Goal: Entertainment & Leisure: Browse casually

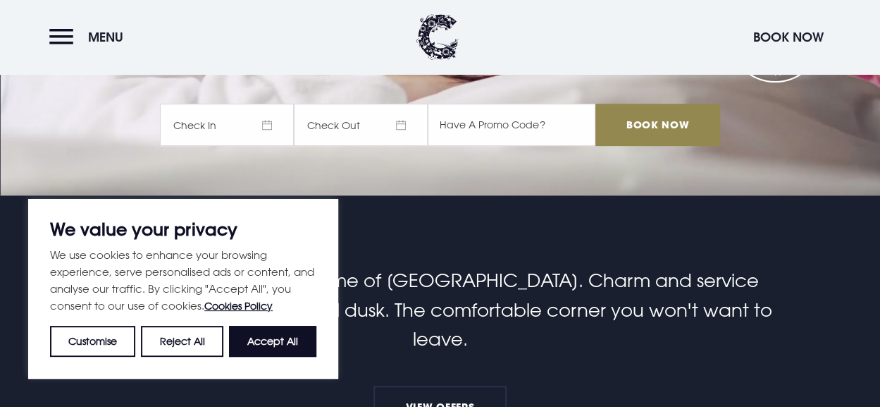
click at [272, 345] on button "Accept All" at bounding box center [272, 341] width 87 height 31
checkbox input "true"
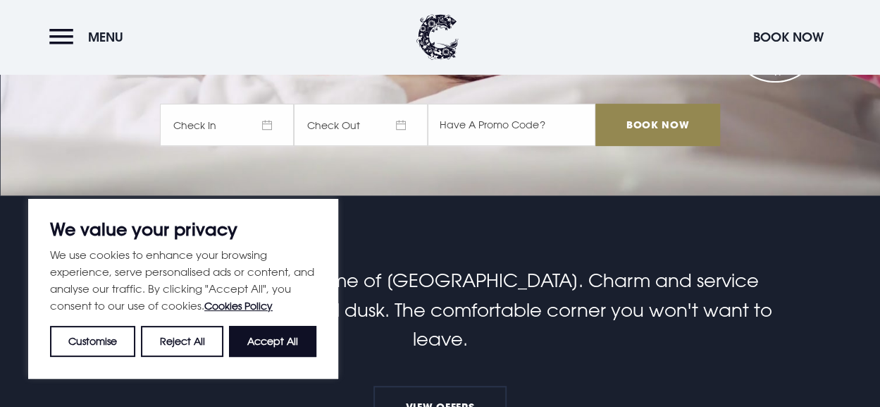
checkbox input "true"
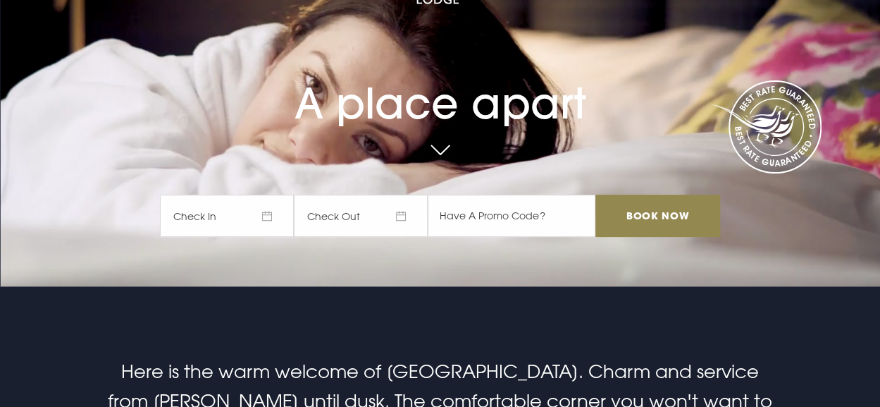
scroll to position [282, 0]
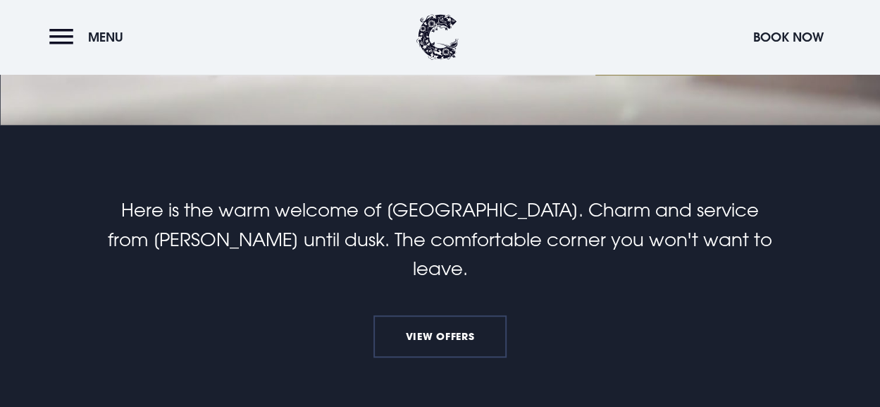
click at [436, 315] on link "View Offers" at bounding box center [440, 336] width 133 height 42
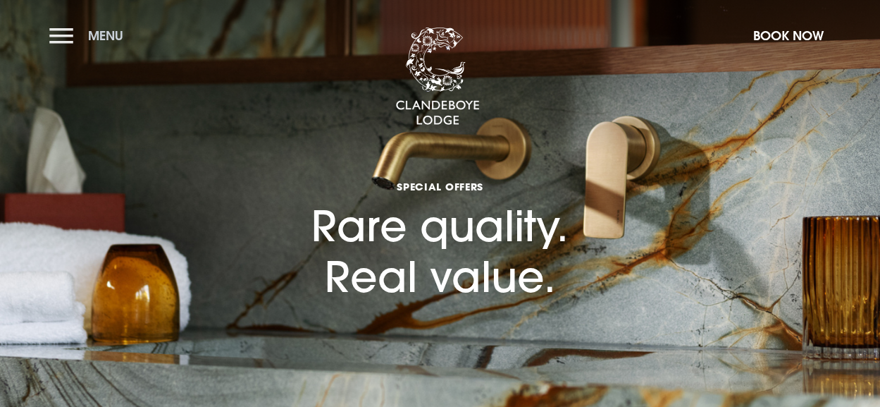
click at [70, 39] on button "Menu" at bounding box center [89, 35] width 81 height 30
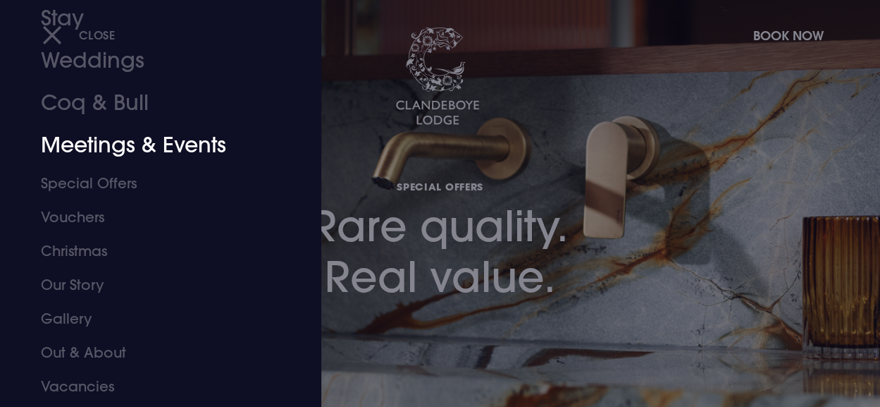
scroll to position [123, 0]
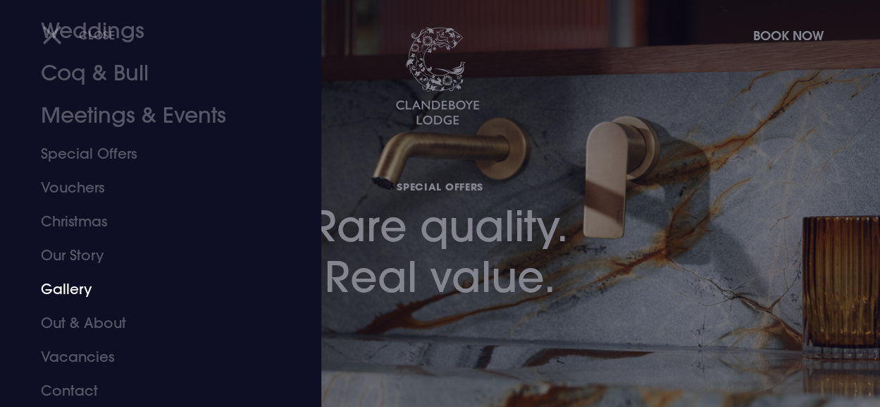
click at [70, 288] on link "Gallery" at bounding box center [151, 289] width 221 height 34
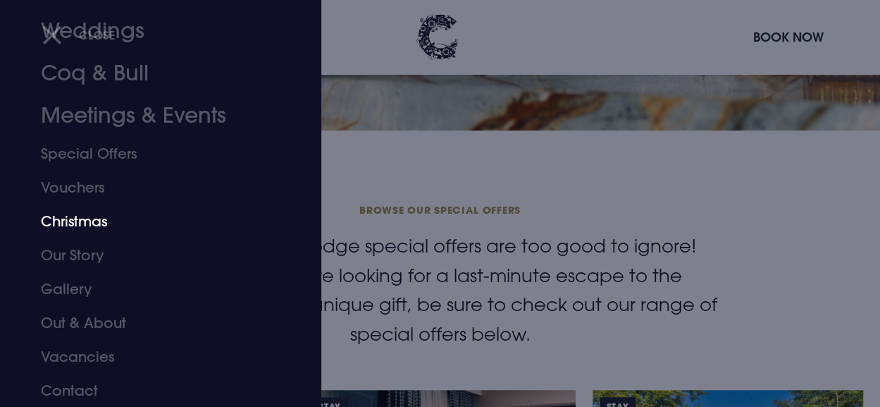
scroll to position [352, 0]
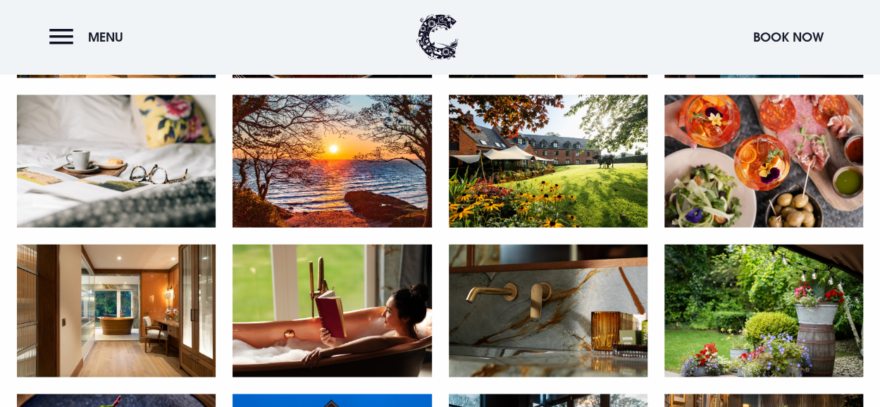
scroll to position [1198, 0]
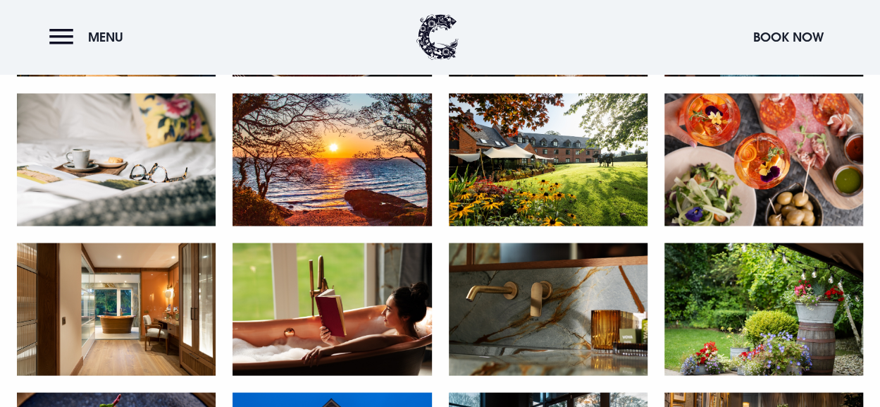
click at [325, 239] on div at bounding box center [332, 167] width 199 height 149
click at [327, 195] on img at bounding box center [332, 159] width 199 height 133
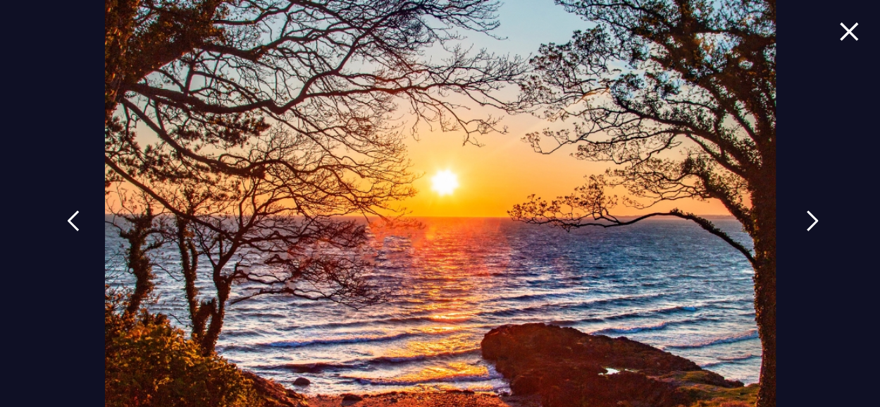
click at [808, 215] on img at bounding box center [812, 220] width 13 height 21
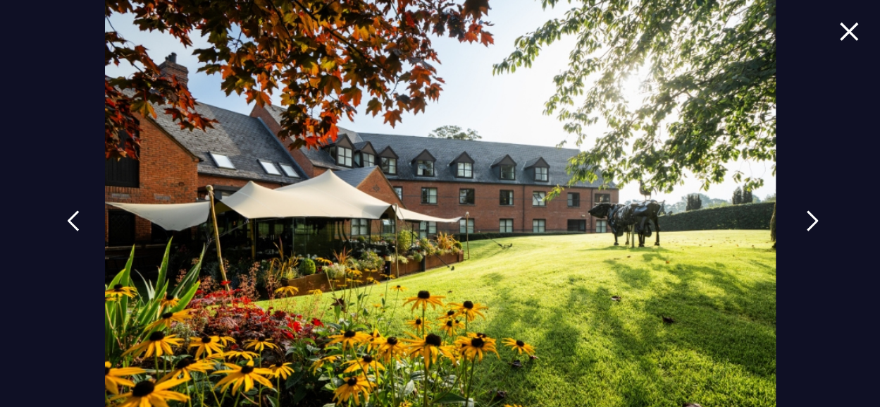
click at [808, 215] on img at bounding box center [812, 220] width 13 height 21
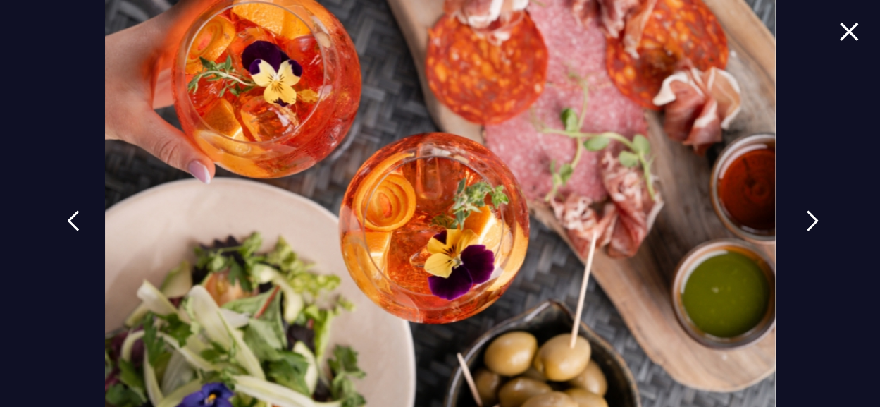
click at [808, 215] on img at bounding box center [812, 220] width 13 height 21
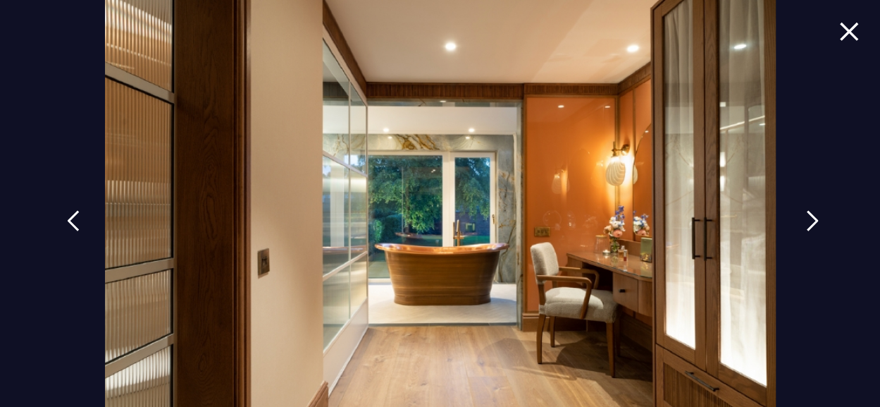
click at [808, 215] on img at bounding box center [812, 220] width 13 height 21
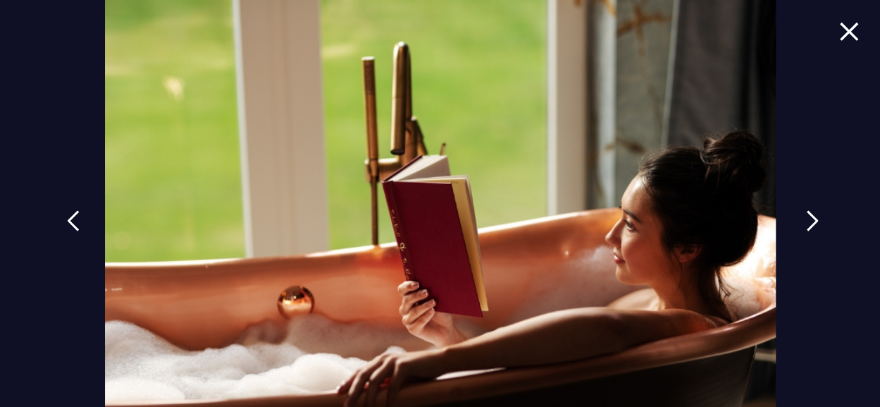
click at [808, 215] on img at bounding box center [812, 220] width 13 height 21
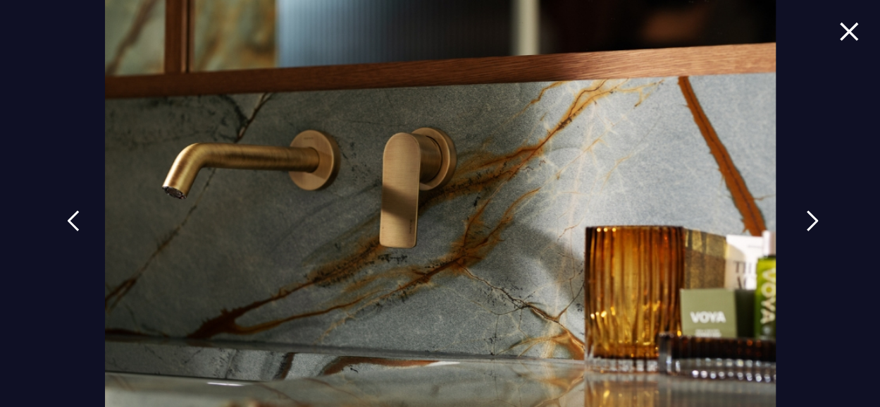
click at [808, 215] on img at bounding box center [812, 220] width 13 height 21
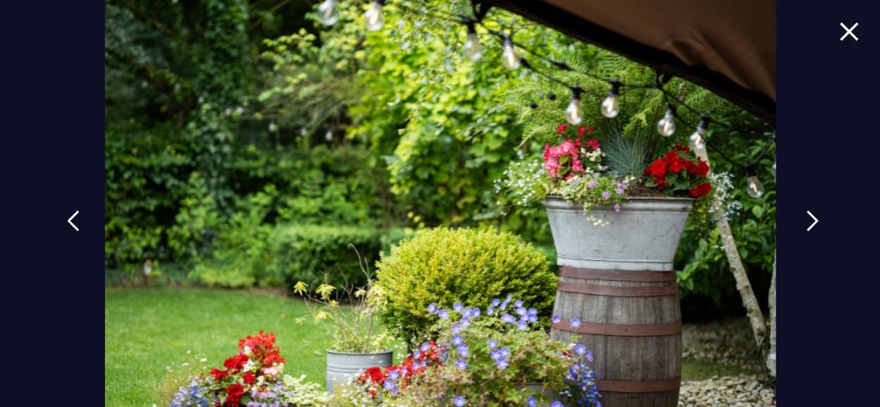
click at [808, 215] on img at bounding box center [812, 220] width 13 height 21
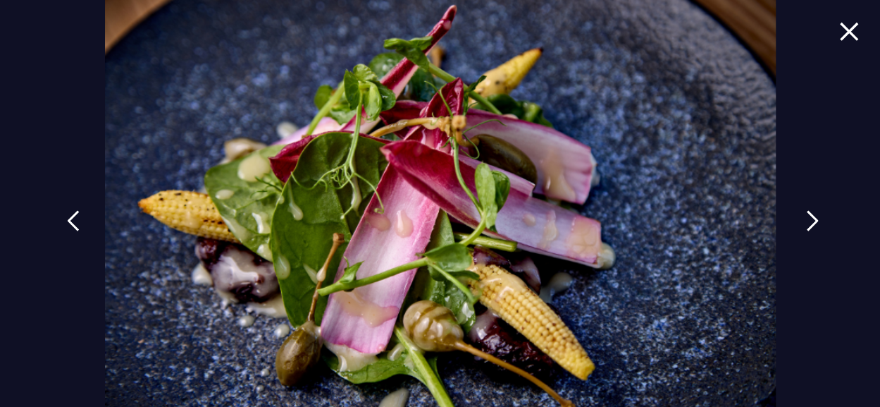
click at [808, 215] on img at bounding box center [812, 220] width 13 height 21
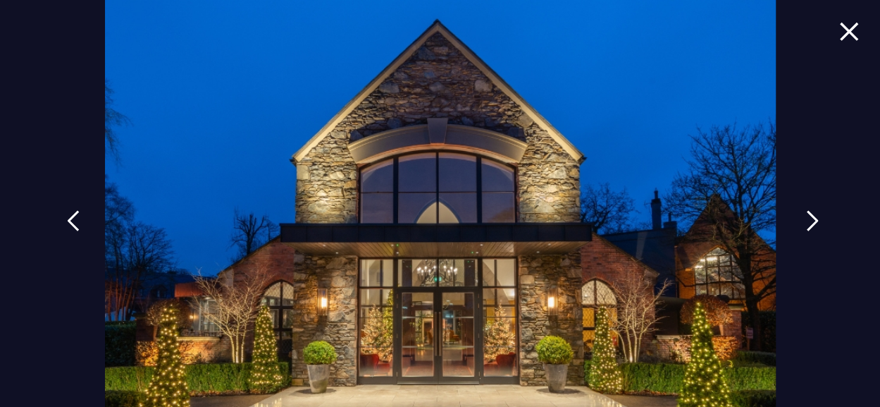
click at [808, 215] on img at bounding box center [812, 220] width 13 height 21
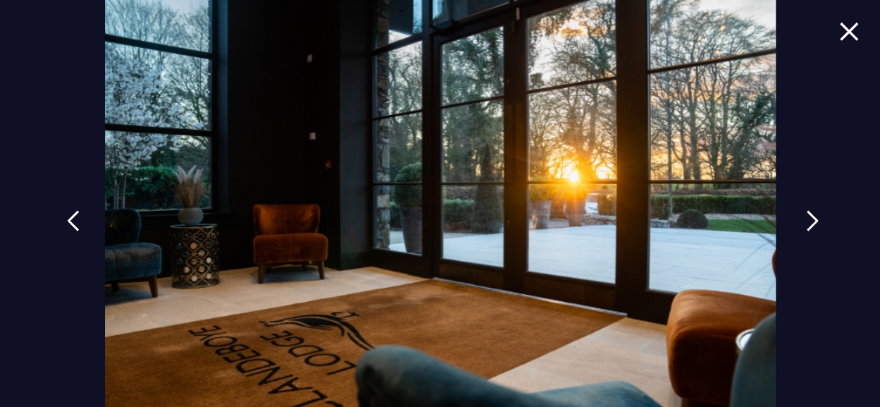
click at [808, 215] on img at bounding box center [812, 220] width 13 height 21
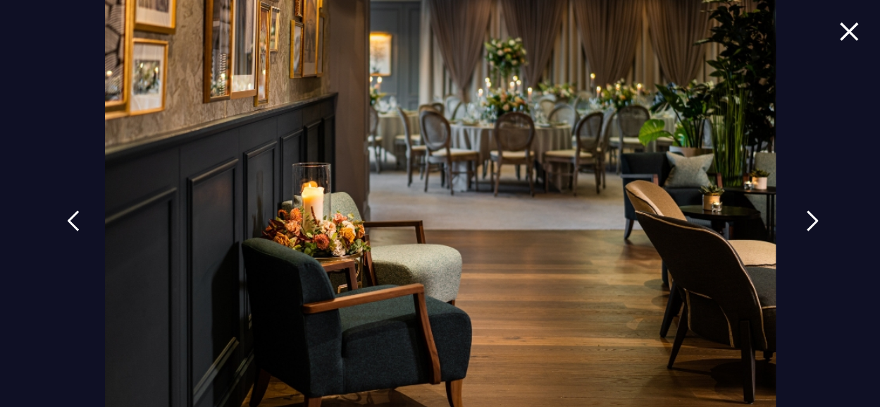
click at [808, 215] on img at bounding box center [812, 220] width 13 height 21
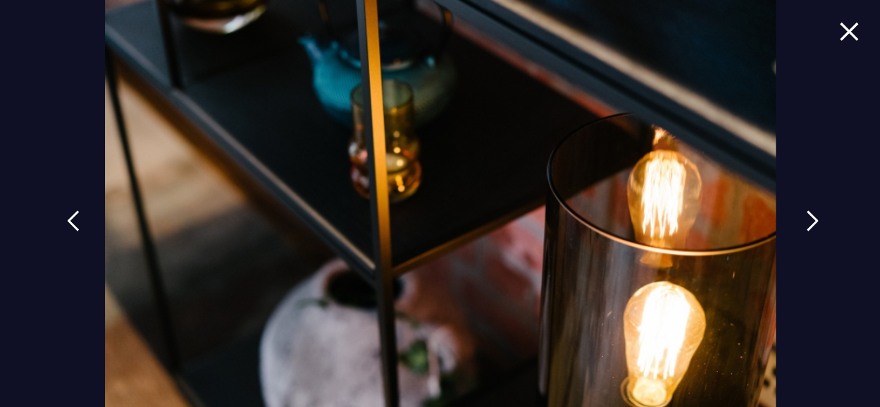
click at [808, 215] on img at bounding box center [812, 220] width 13 height 21
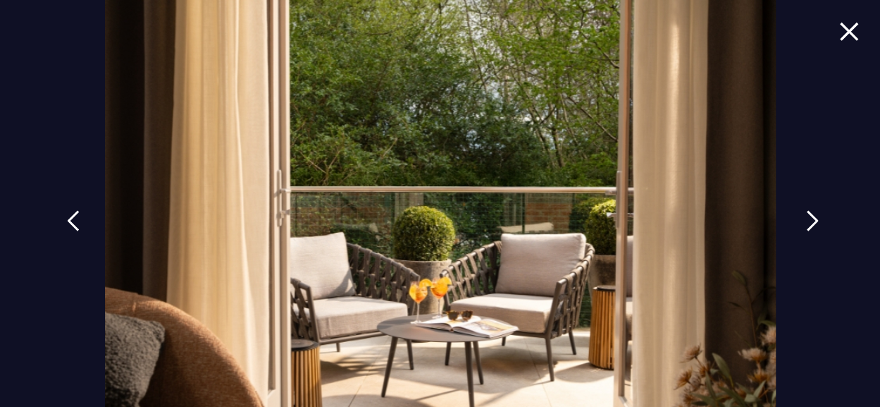
click at [808, 215] on img at bounding box center [812, 220] width 13 height 21
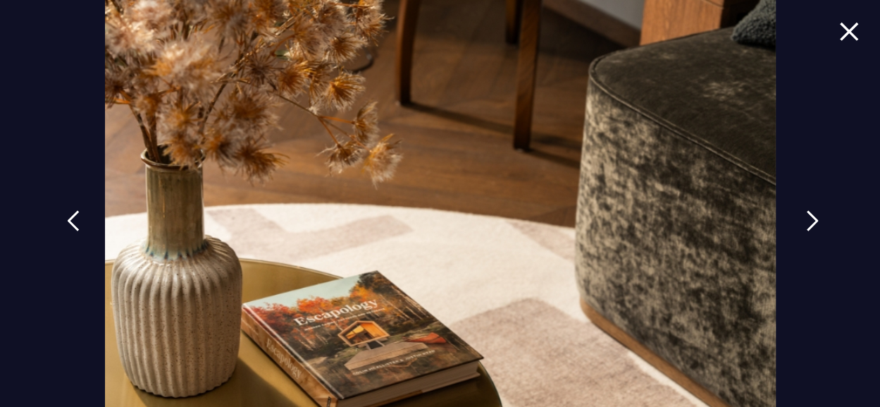
click at [808, 215] on img at bounding box center [812, 220] width 13 height 21
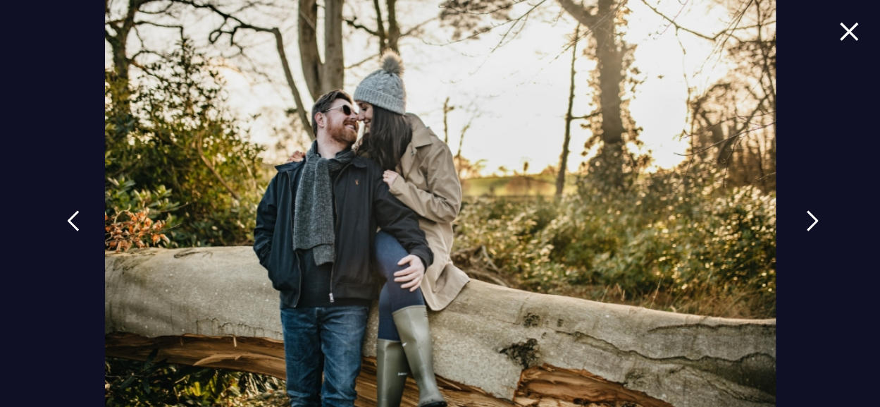
click at [808, 215] on img at bounding box center [812, 220] width 13 height 21
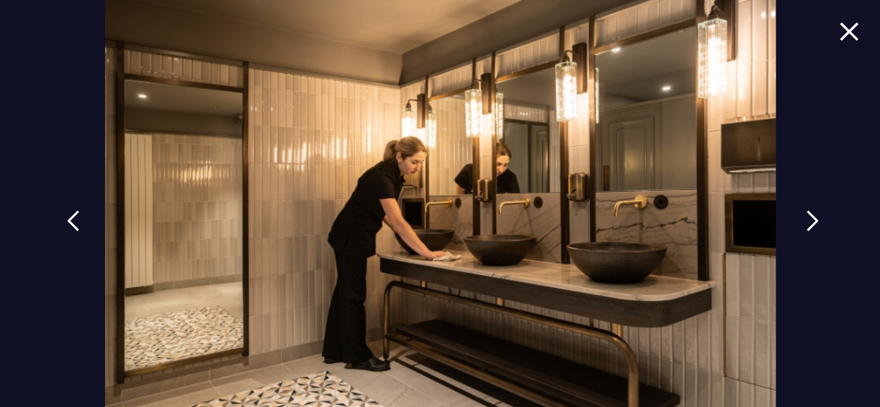
click at [808, 215] on img at bounding box center [812, 220] width 13 height 21
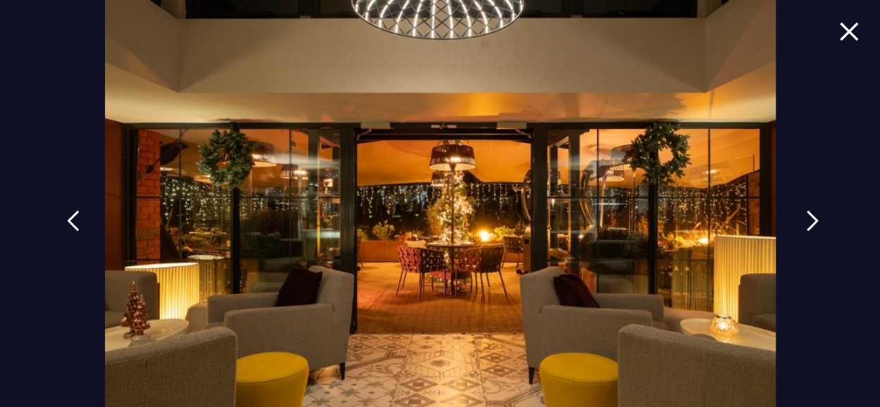
click at [808, 215] on img at bounding box center [812, 220] width 13 height 21
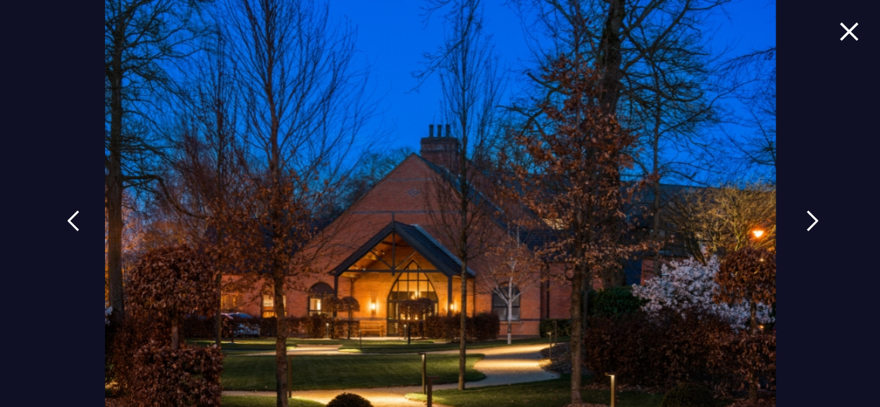
click at [808, 215] on img at bounding box center [812, 220] width 13 height 21
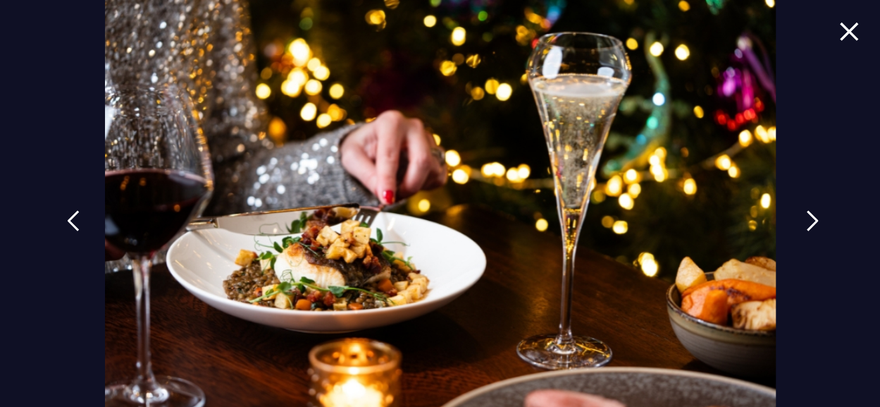
click at [808, 215] on img at bounding box center [812, 220] width 13 height 21
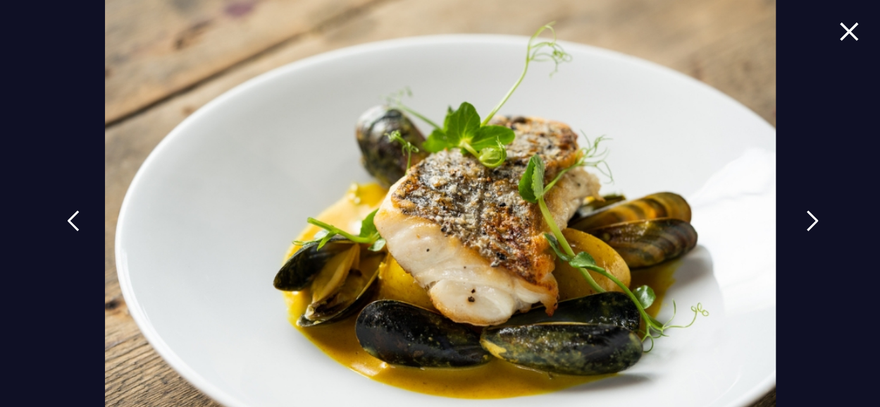
click at [808, 215] on img at bounding box center [812, 220] width 13 height 21
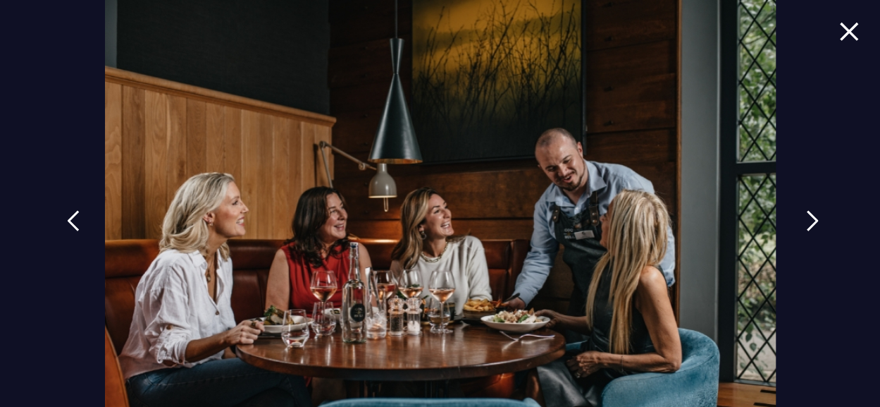
click at [808, 215] on img at bounding box center [812, 220] width 13 height 21
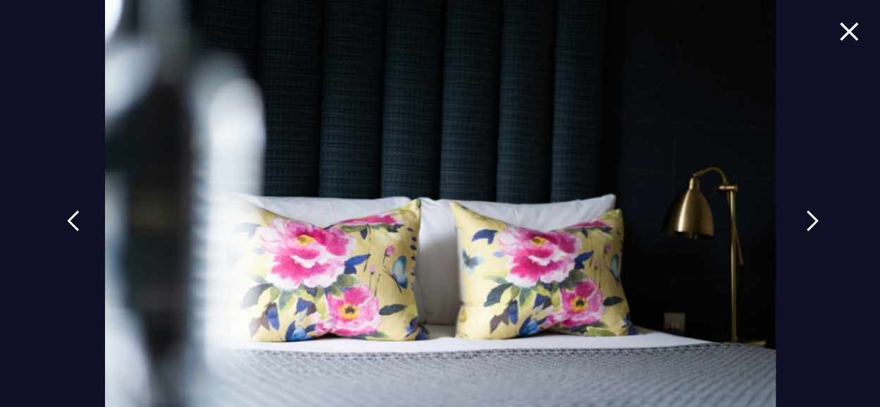
click at [808, 215] on img at bounding box center [812, 220] width 13 height 21
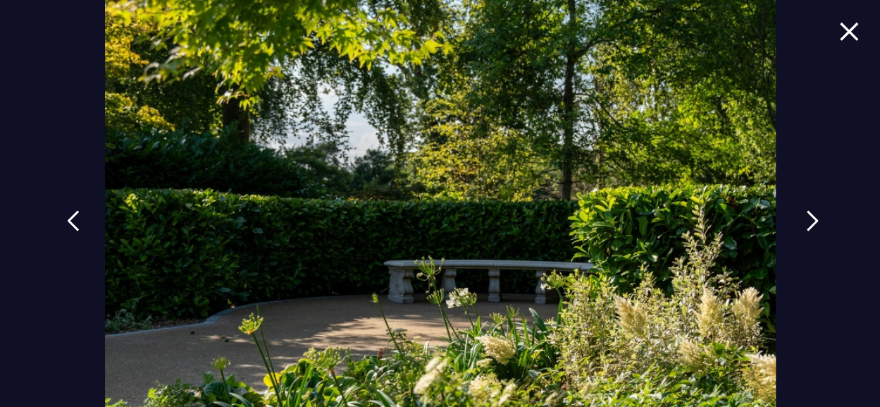
click at [808, 215] on img at bounding box center [812, 220] width 13 height 21
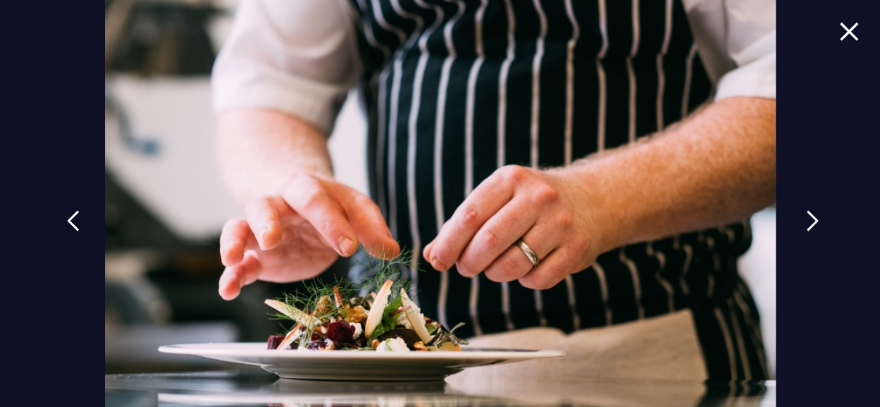
click at [808, 215] on img at bounding box center [812, 220] width 13 height 21
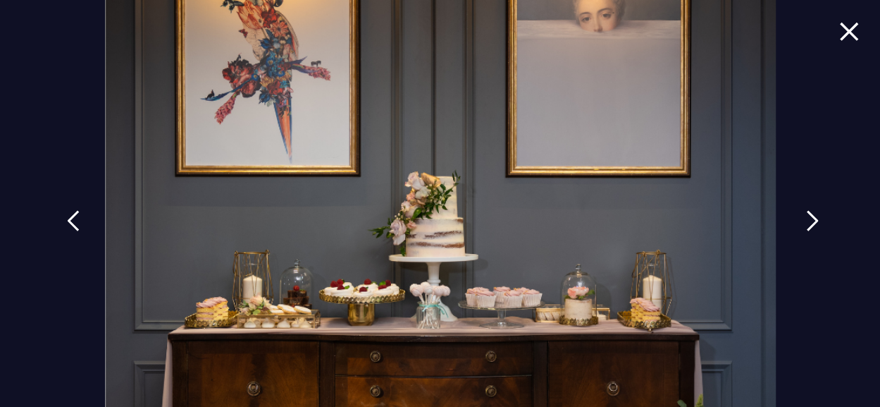
click at [808, 215] on img at bounding box center [812, 220] width 13 height 21
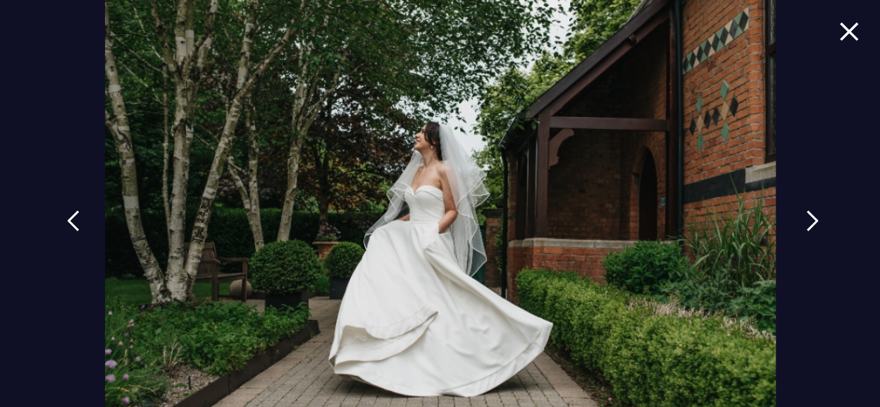
click at [808, 215] on img at bounding box center [812, 220] width 13 height 21
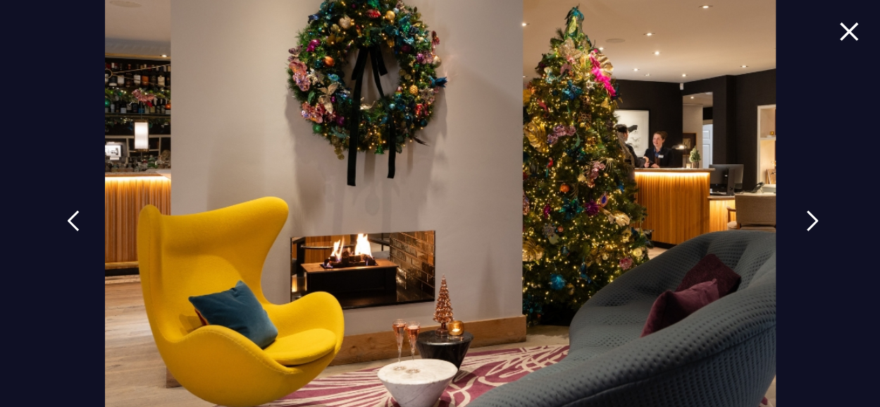
click at [808, 215] on img at bounding box center [812, 220] width 13 height 21
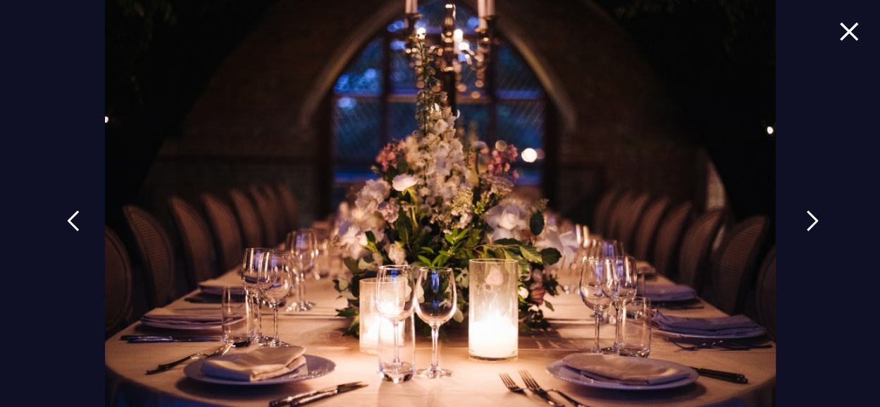
click at [808, 215] on img at bounding box center [812, 220] width 13 height 21
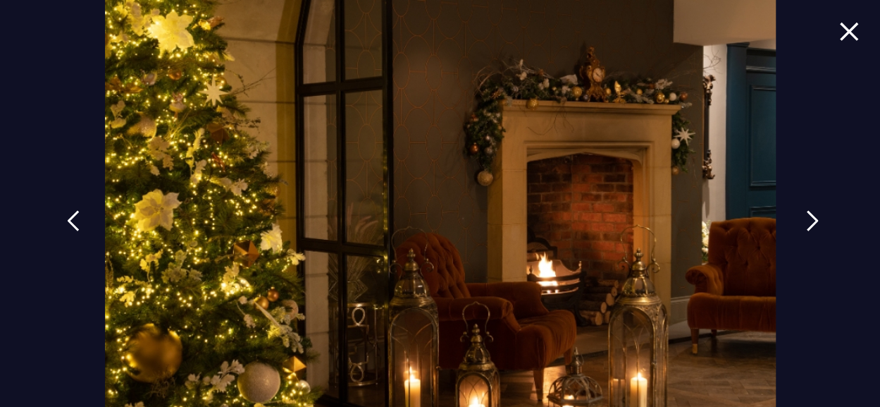
click at [808, 215] on img at bounding box center [812, 220] width 13 height 21
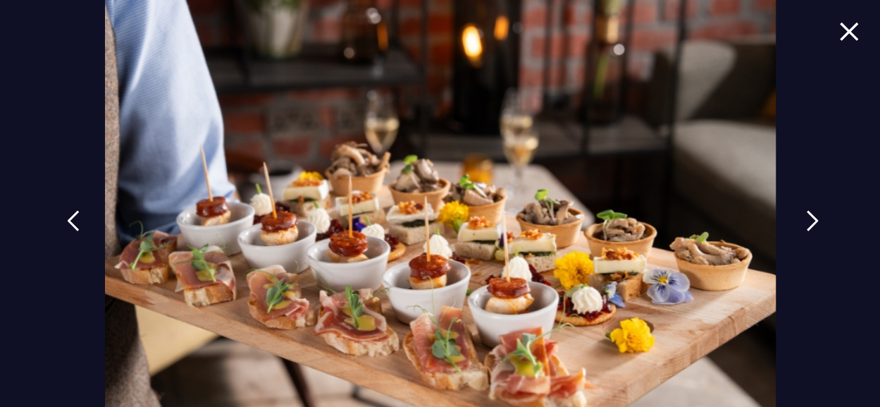
click at [808, 215] on img at bounding box center [812, 220] width 13 height 21
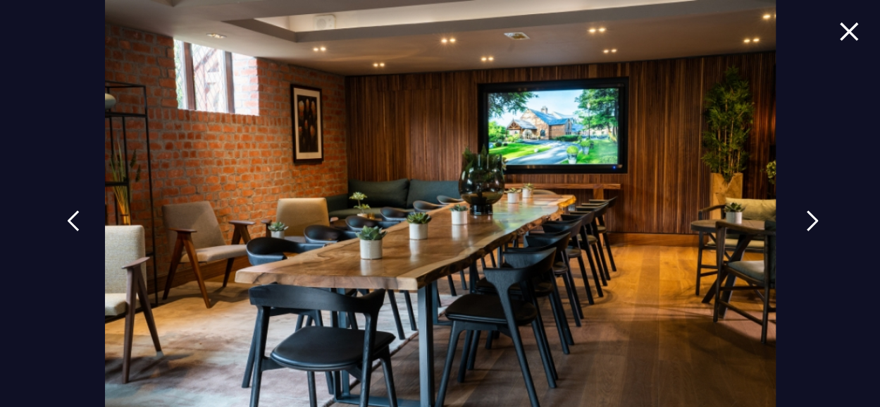
click at [808, 215] on img at bounding box center [812, 220] width 13 height 21
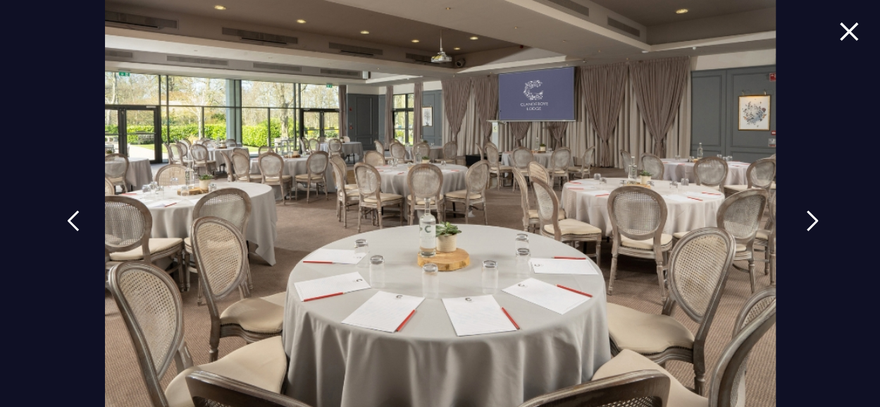
click at [808, 215] on img at bounding box center [812, 220] width 13 height 21
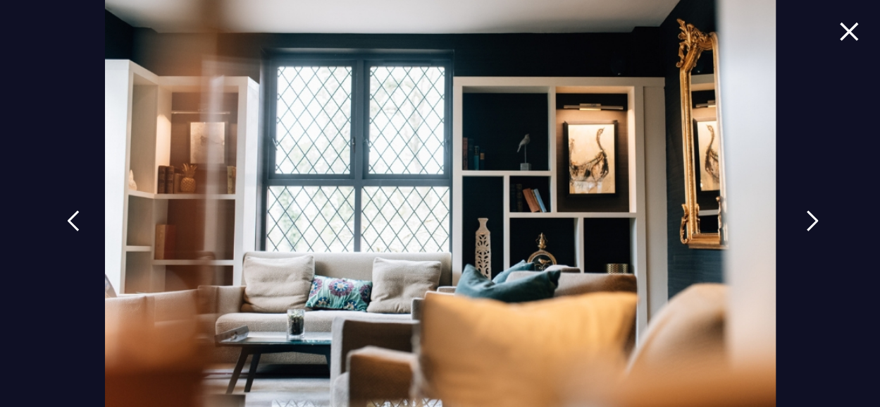
click at [808, 215] on img at bounding box center [812, 220] width 13 height 21
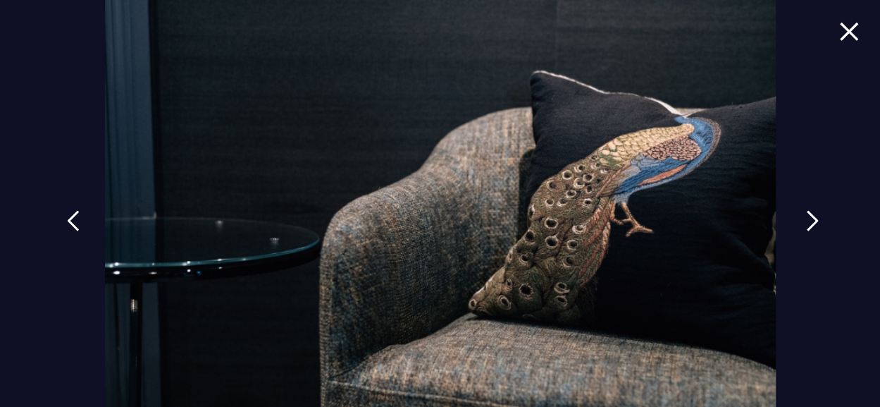
click at [808, 215] on img at bounding box center [812, 220] width 13 height 21
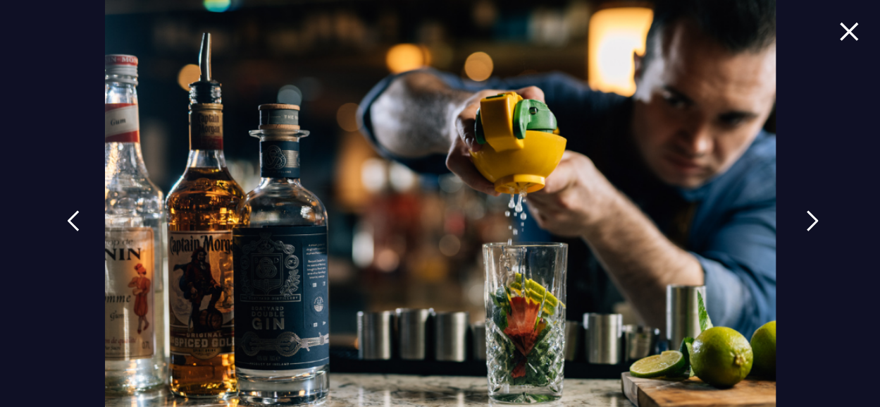
click at [808, 215] on img at bounding box center [812, 220] width 13 height 21
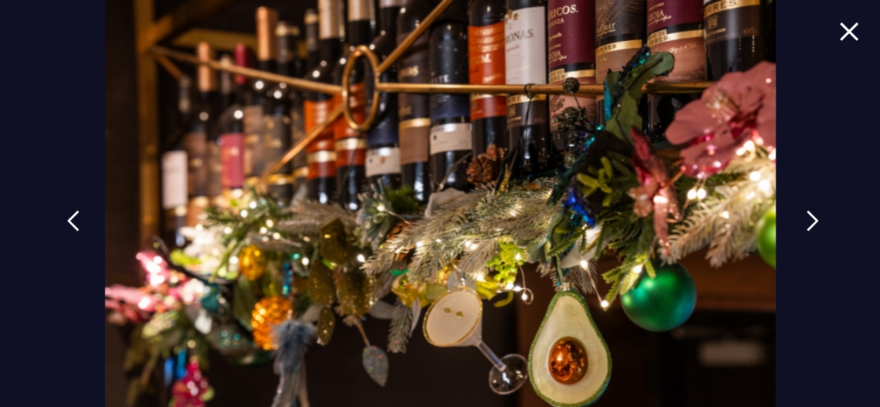
click at [808, 215] on img at bounding box center [812, 220] width 13 height 21
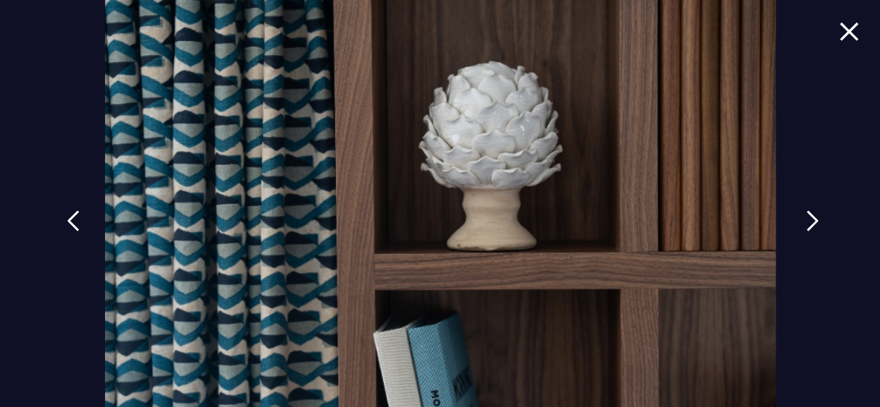
click at [808, 215] on img at bounding box center [812, 220] width 13 height 21
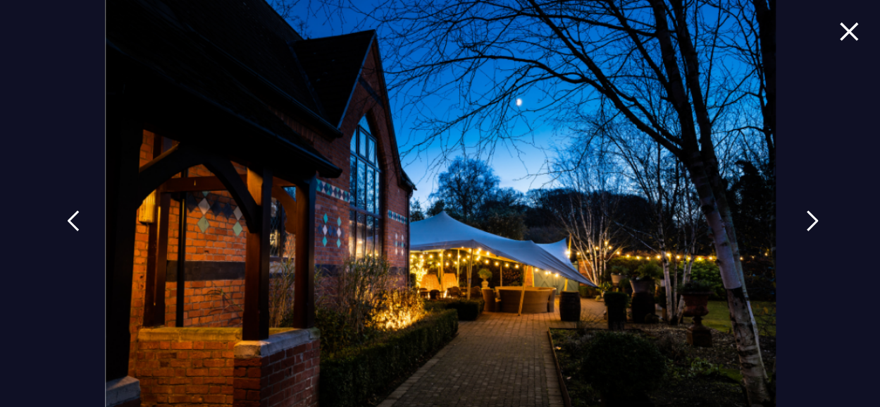
click at [808, 215] on img at bounding box center [812, 220] width 13 height 21
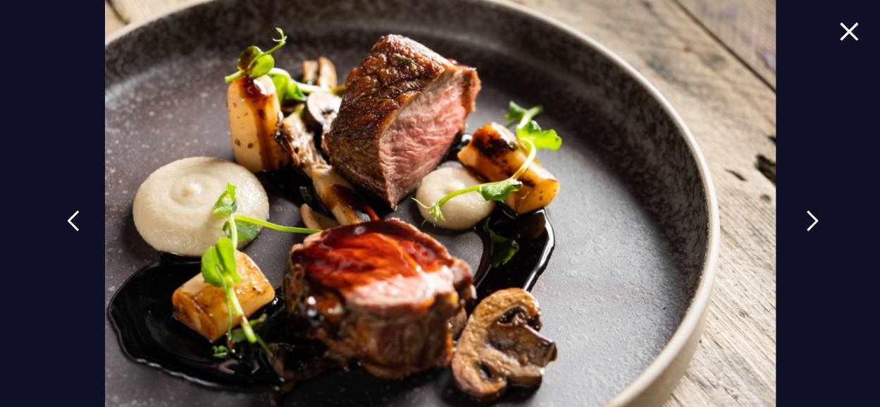
click at [808, 215] on img at bounding box center [812, 220] width 13 height 21
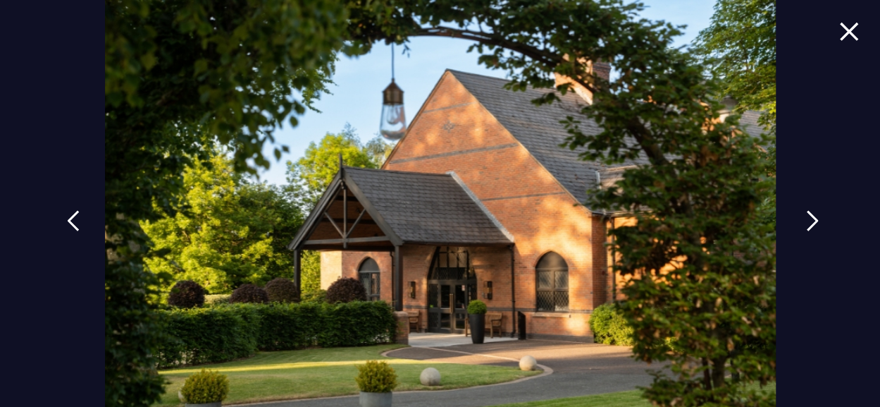
click at [808, 215] on img at bounding box center [812, 220] width 13 height 21
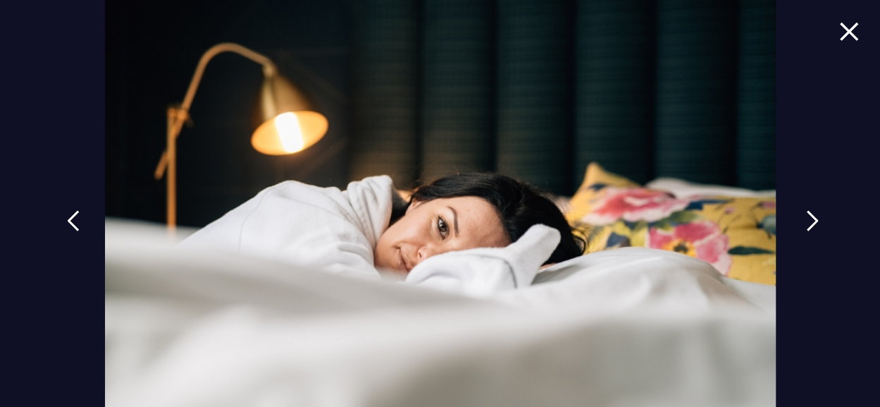
click at [808, 215] on img at bounding box center [812, 220] width 13 height 21
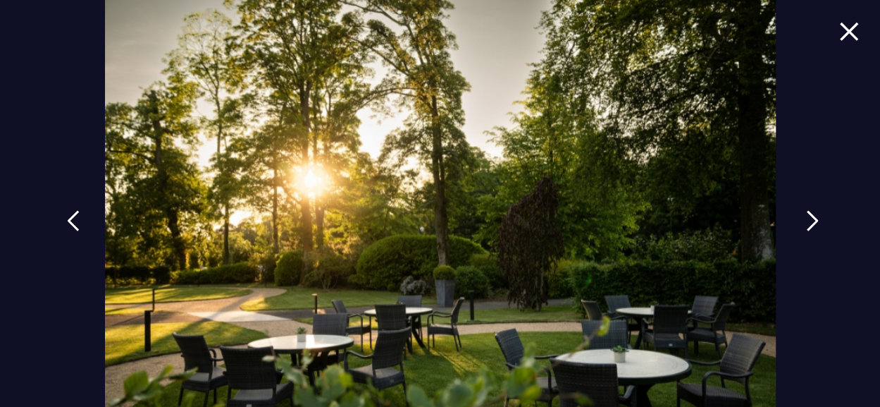
click at [808, 215] on img at bounding box center [812, 220] width 13 height 21
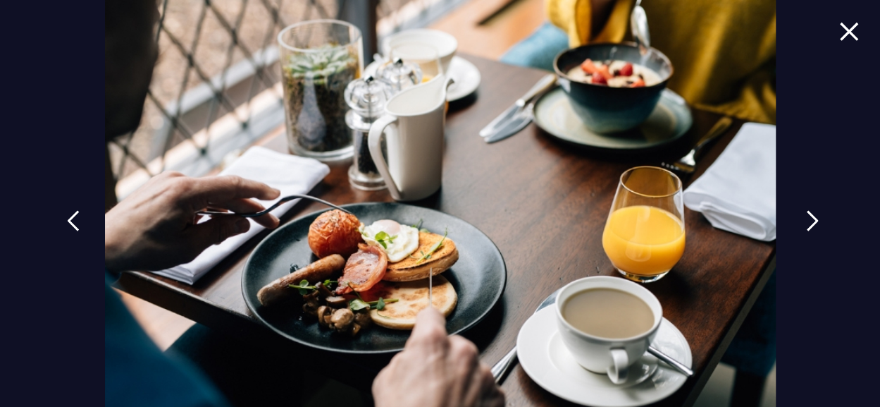
click at [808, 215] on img at bounding box center [812, 220] width 13 height 21
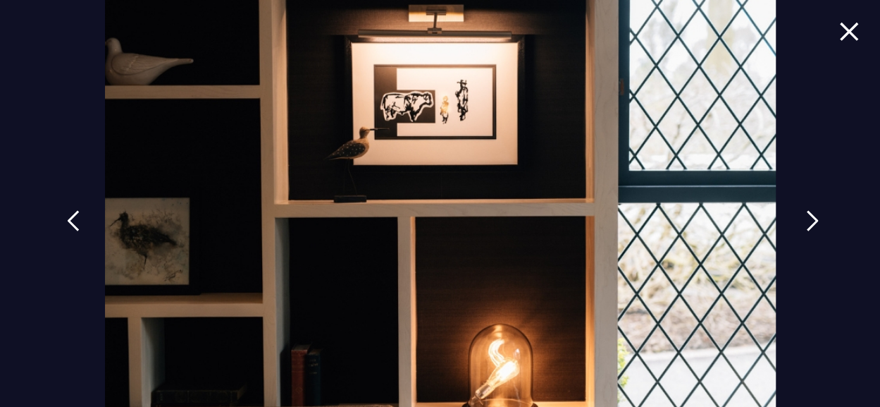
click at [808, 215] on img at bounding box center [812, 220] width 13 height 21
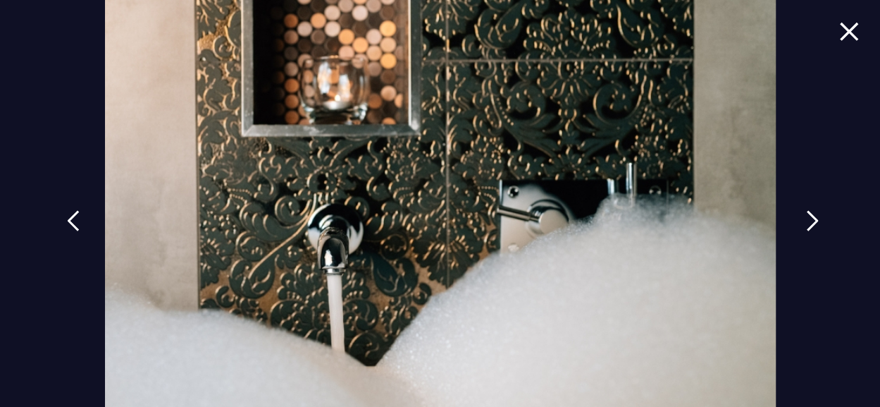
click at [808, 215] on img at bounding box center [812, 220] width 13 height 21
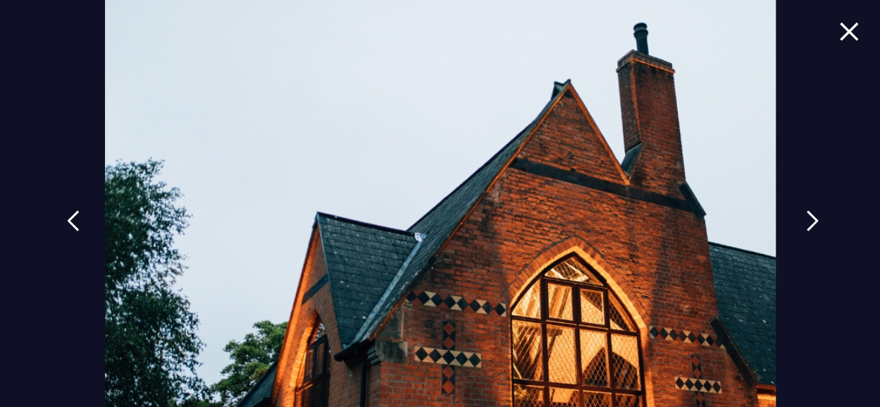
click at [808, 215] on img at bounding box center [812, 220] width 13 height 21
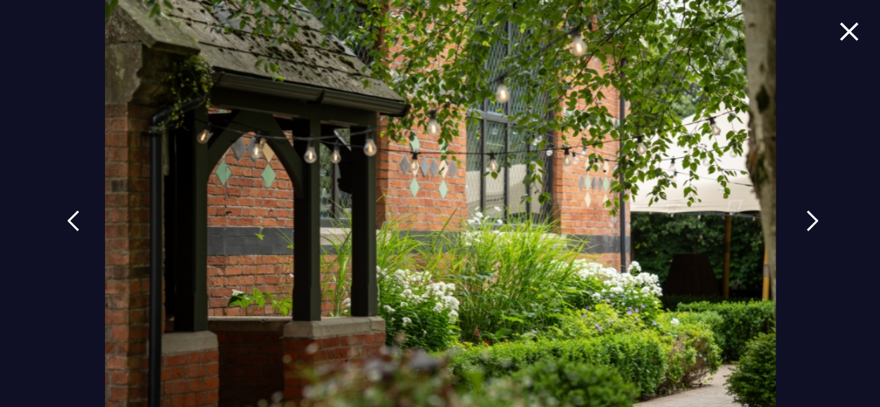
click at [808, 215] on img at bounding box center [812, 220] width 13 height 21
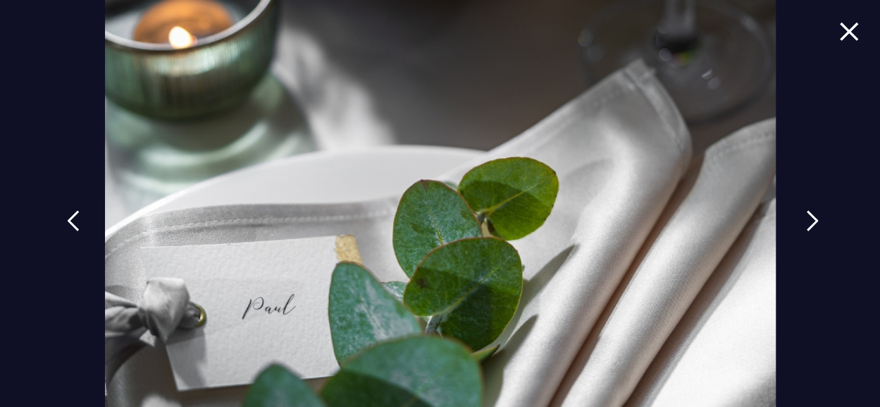
click at [808, 215] on img at bounding box center [812, 220] width 13 height 21
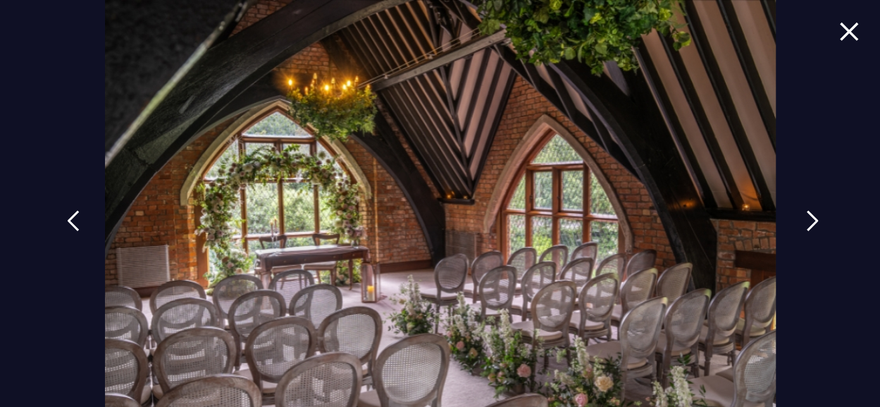
click at [808, 215] on img at bounding box center [812, 220] width 13 height 21
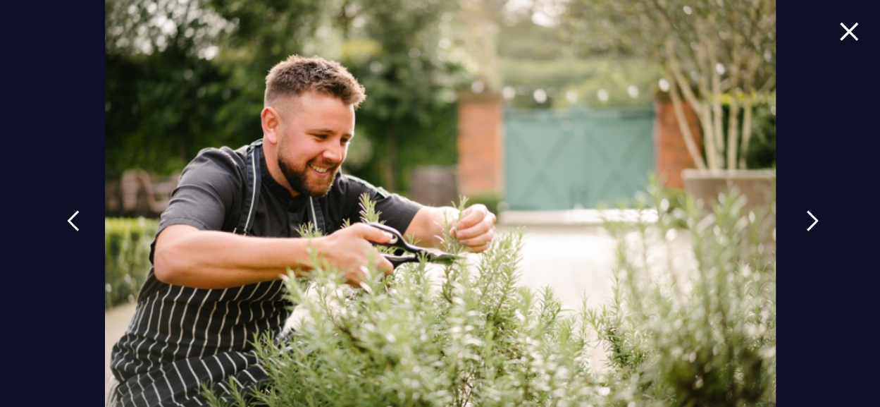
click at [808, 215] on img at bounding box center [812, 220] width 13 height 21
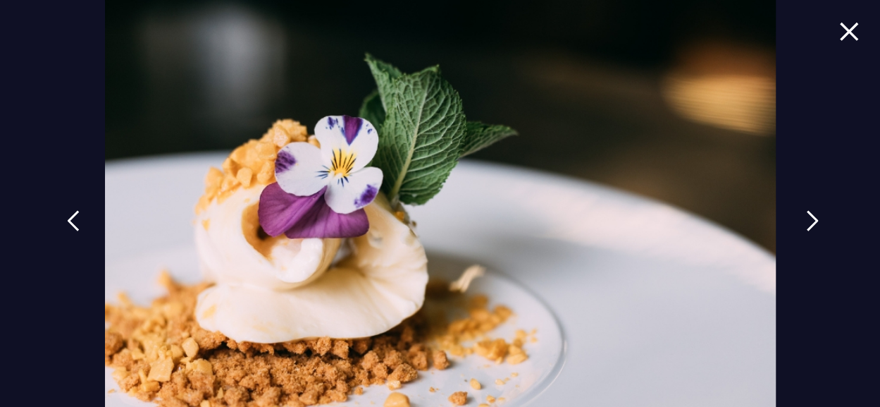
click at [808, 215] on img at bounding box center [812, 220] width 13 height 21
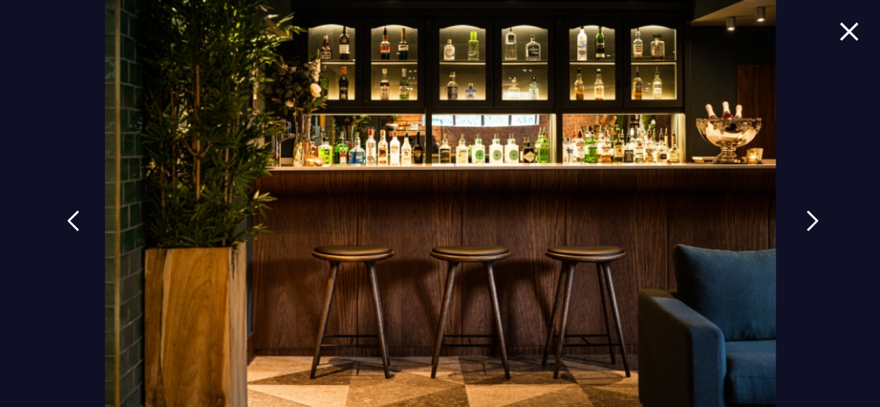
click at [808, 215] on img at bounding box center [812, 220] width 13 height 21
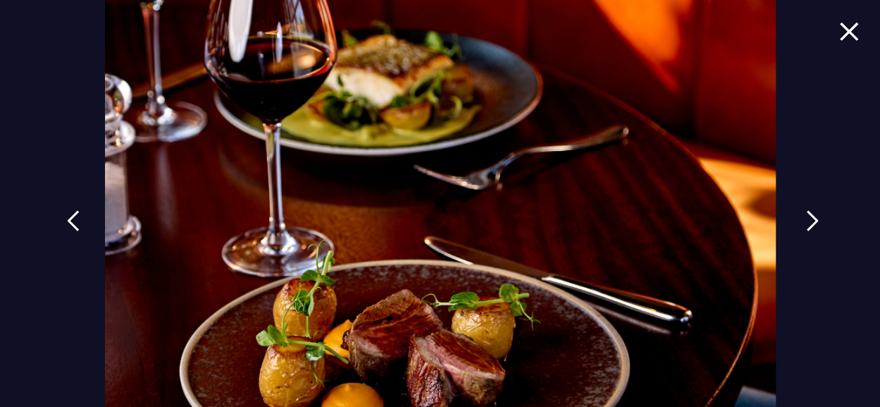
click at [808, 215] on img at bounding box center [812, 220] width 13 height 21
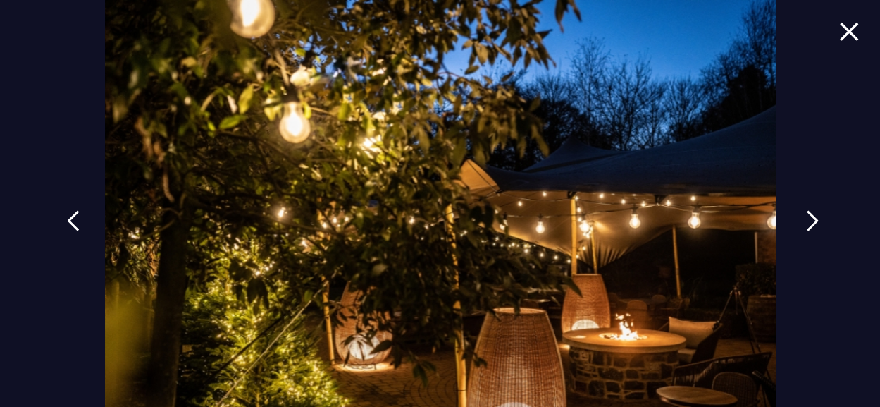
click at [808, 215] on img at bounding box center [812, 220] width 13 height 21
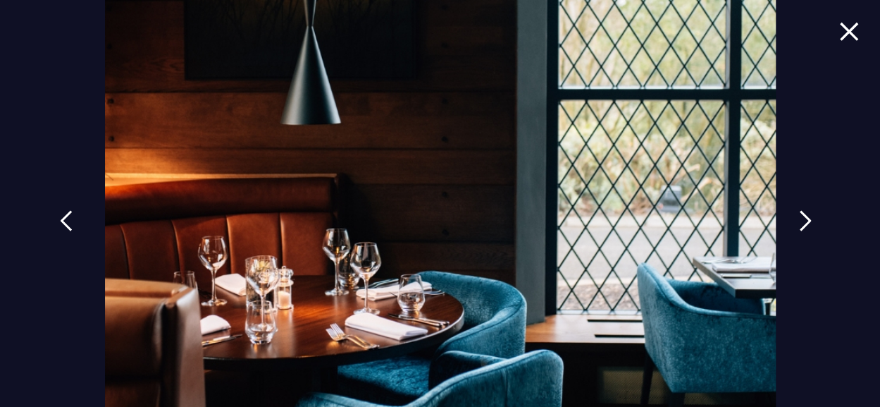
click at [73, 221] on link at bounding box center [66, 231] width 35 height 65
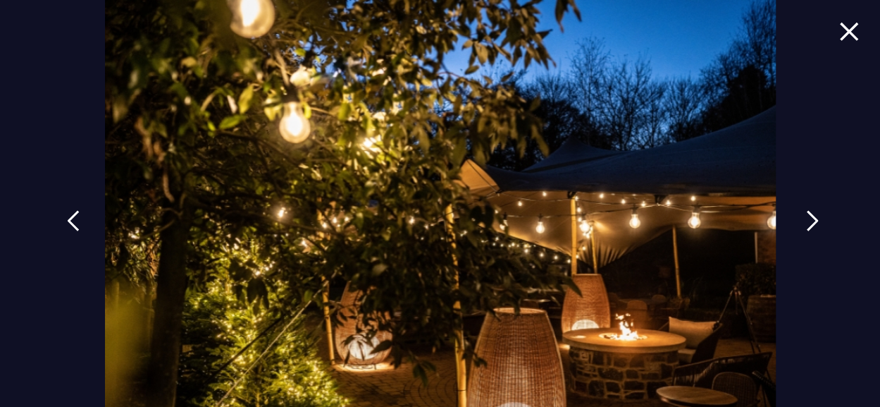
click at [795, 217] on link at bounding box center [812, 231] width 35 height 65
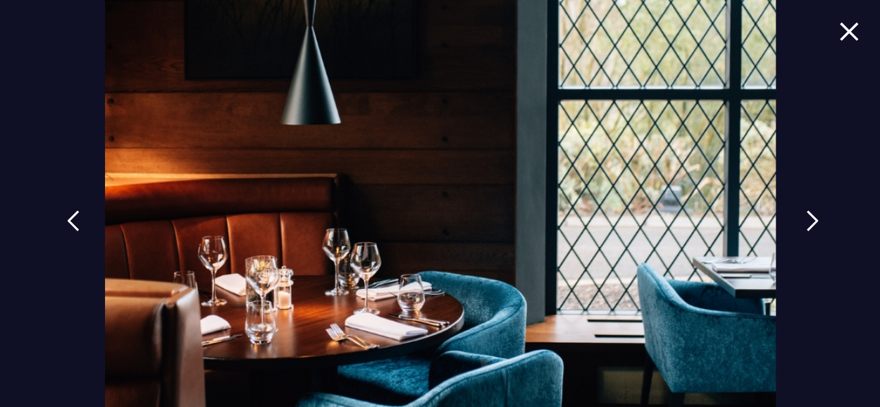
click at [795, 217] on link at bounding box center [812, 231] width 35 height 65
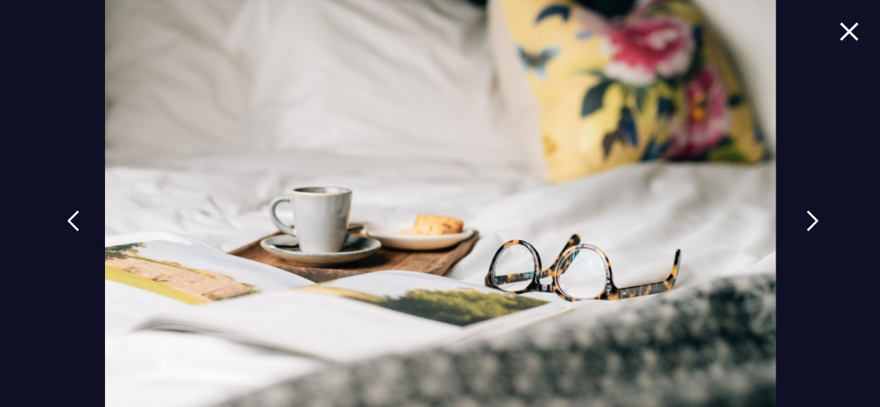
click at [795, 217] on link at bounding box center [812, 231] width 35 height 65
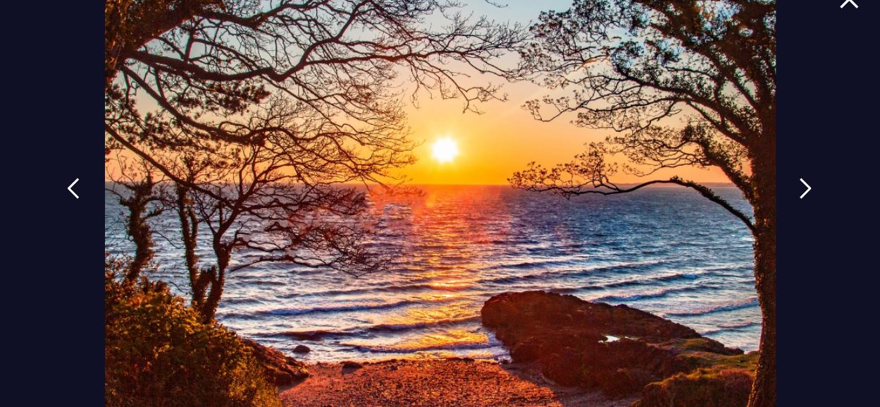
scroll to position [61, 0]
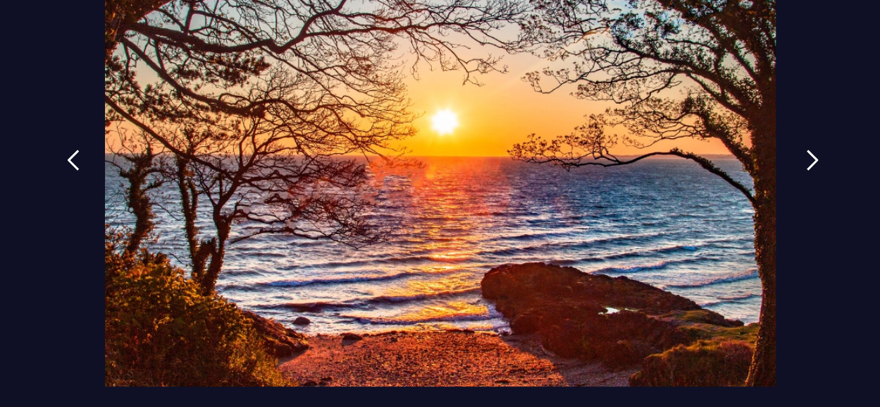
click at [799, 156] on link at bounding box center [812, 170] width 35 height 65
